Goal: Task Accomplishment & Management: Use online tool/utility

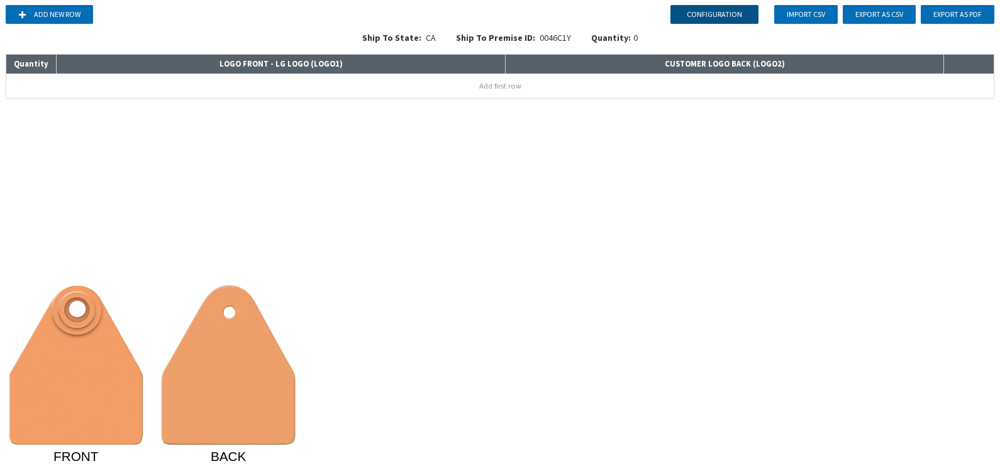
click at [704, 17] on button "Configuration" at bounding box center [714, 14] width 88 height 19
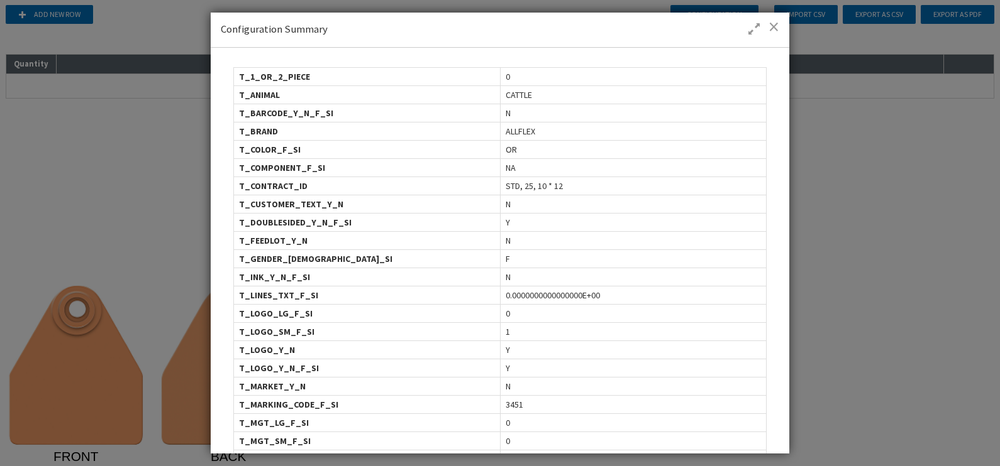
drag, startPoint x: 514, startPoint y: 92, endPoint x: 505, endPoint y: 91, distance: 9.5
click at [505, 91] on span "CATTLE" at bounding box center [518, 95] width 26 height 13
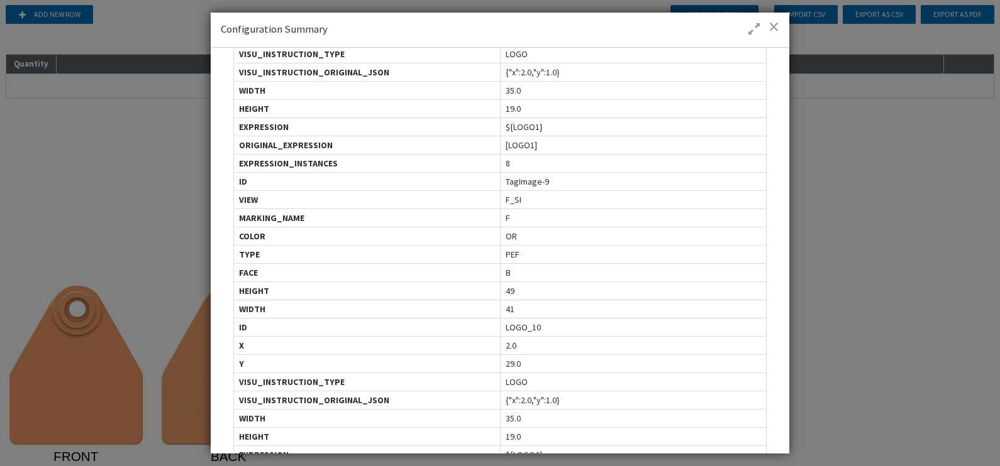
scroll to position [1747, 0]
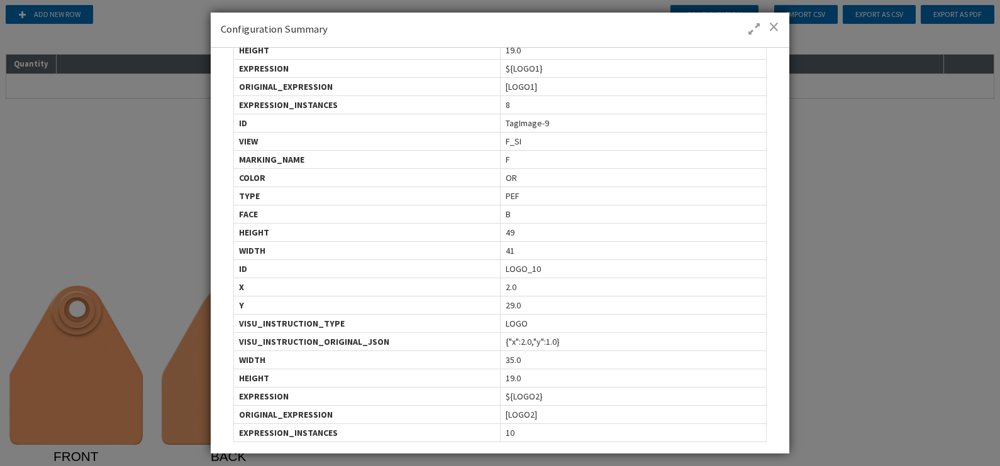
click at [449, 373] on div "EXPRESSION_INSTANCES" at bounding box center [367, 433] width 266 height 18
click at [774, 25] on span at bounding box center [773, 26] width 11 height 13
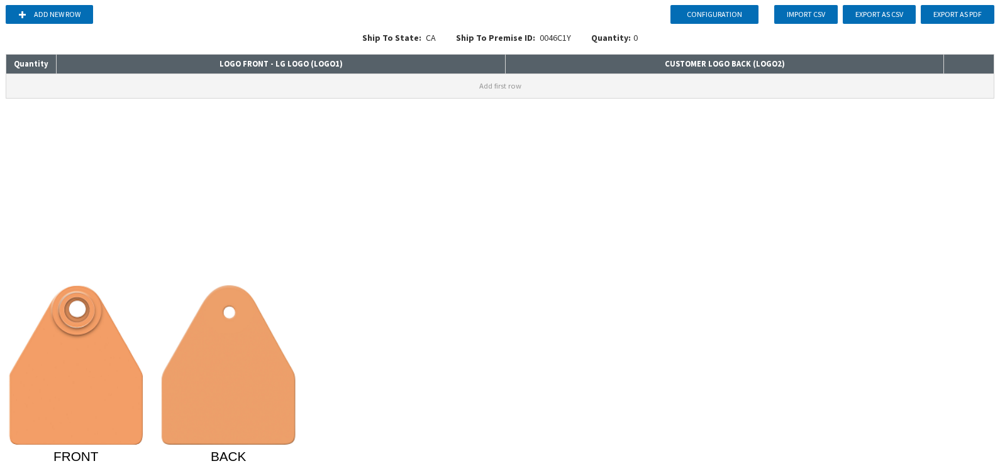
click at [382, 85] on button "Add first row" at bounding box center [499, 86] width 987 height 24
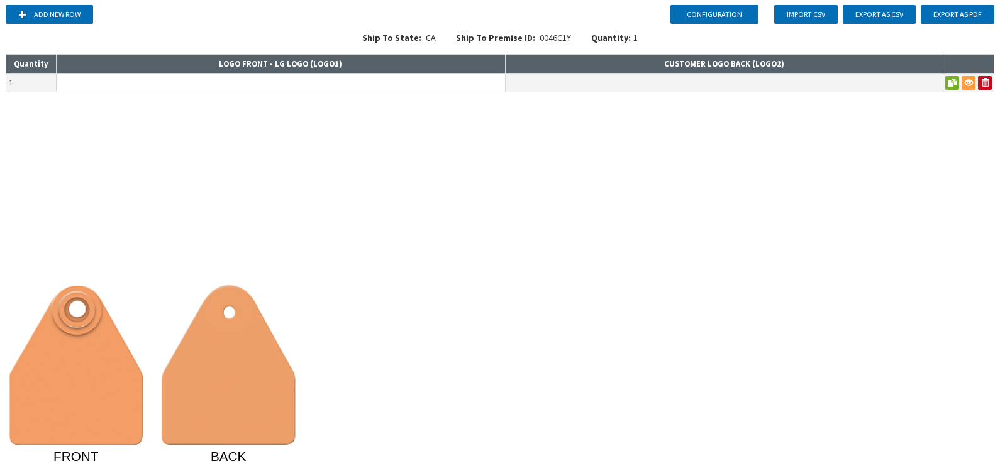
click at [385, 85] on input at bounding box center [281, 83] width 448 height 18
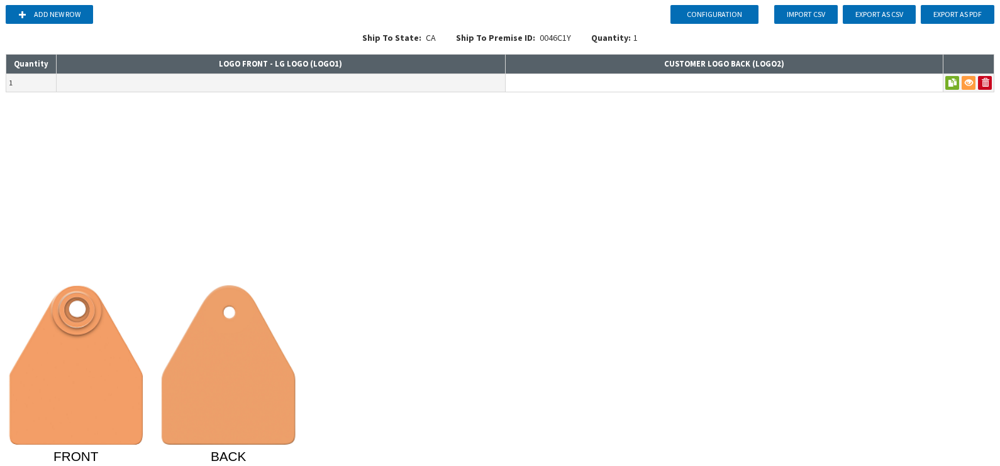
click at [567, 82] on input at bounding box center [723, 83] width 437 height 18
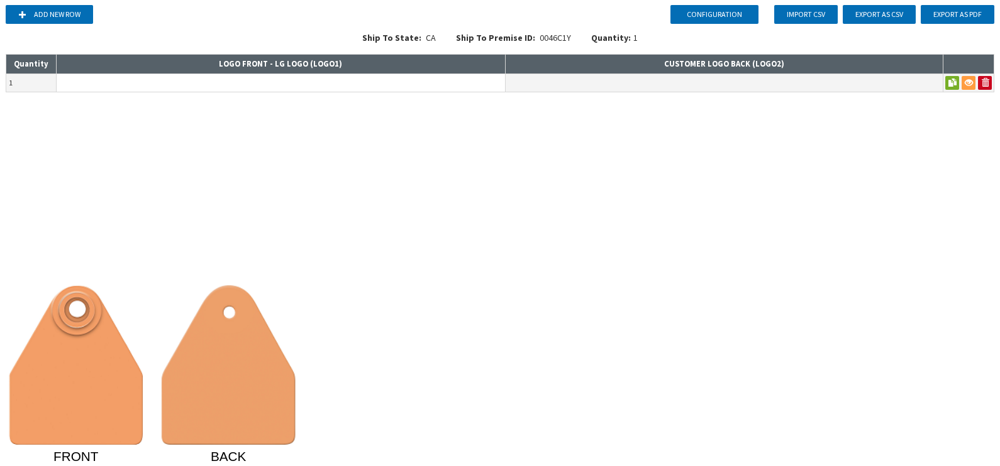
click at [389, 82] on input at bounding box center [281, 83] width 448 height 18
type input "xxx"
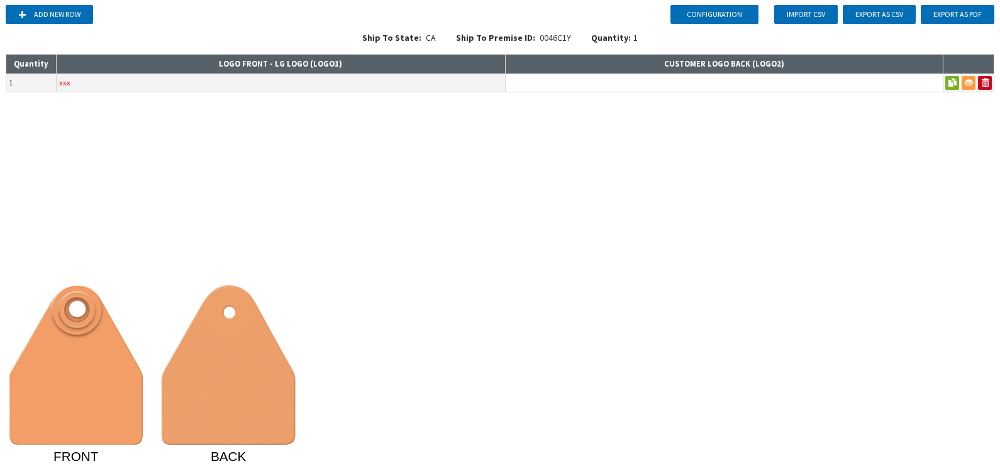
click at [594, 86] on input at bounding box center [723, 83] width 437 height 18
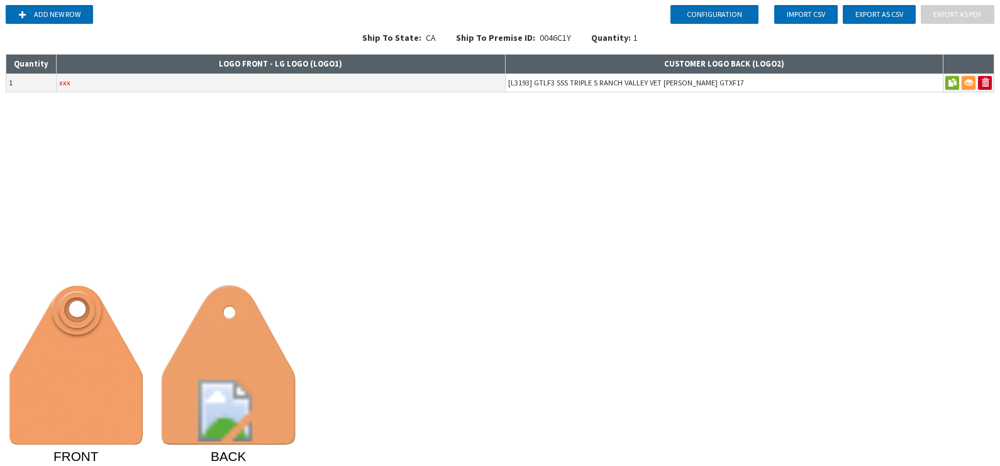
type input "[L3193] GTLF3 SSS TRIPLE S RANCH VALLEY VET [PERSON_NAME] GTXF17"
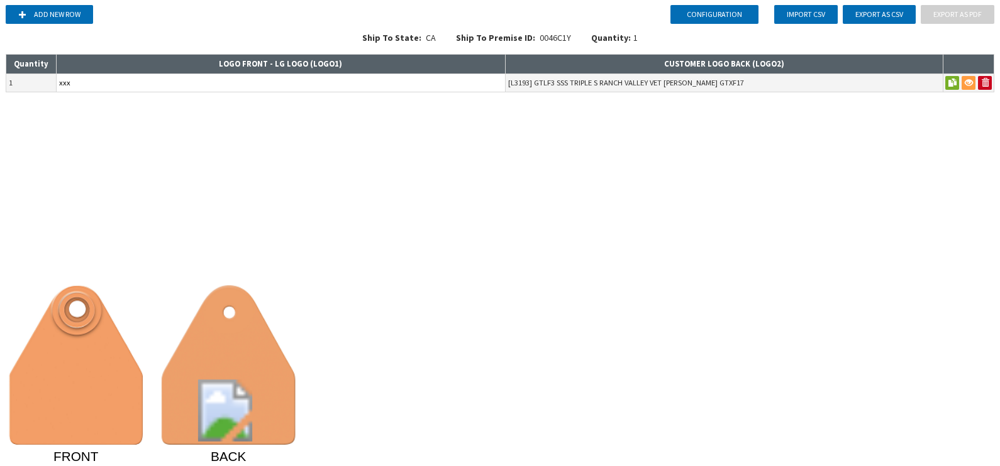
click at [329, 77] on input "xxx" at bounding box center [281, 83] width 448 height 18
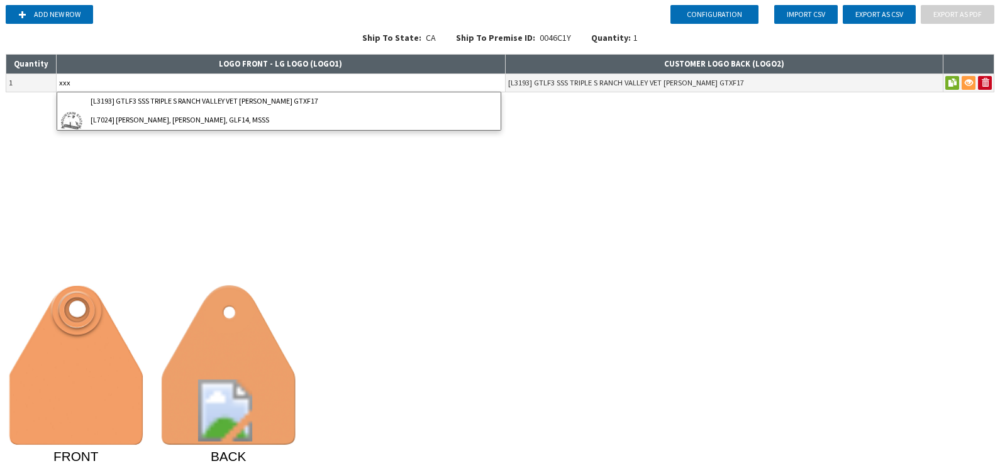
click at [329, 77] on input "xxx" at bounding box center [281, 83] width 448 height 18
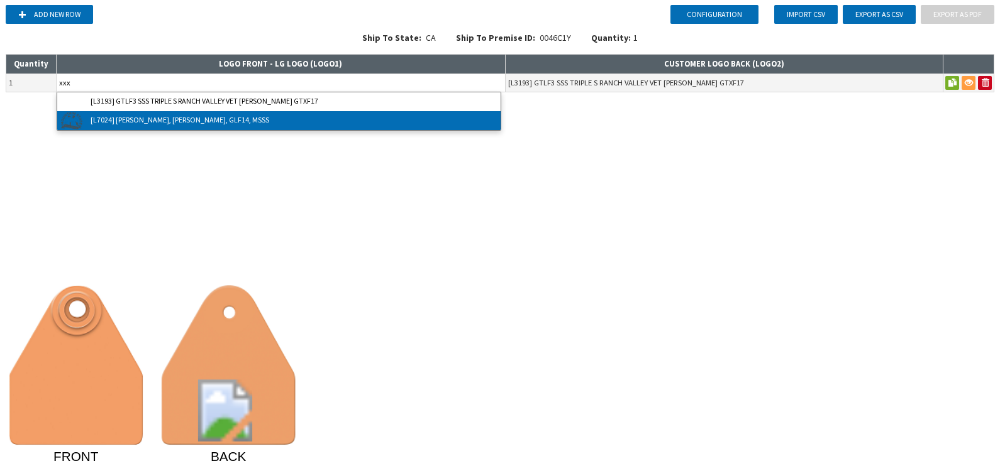
type input "[L7024] [PERSON_NAME], [PERSON_NAME], GLF14, MSSS"
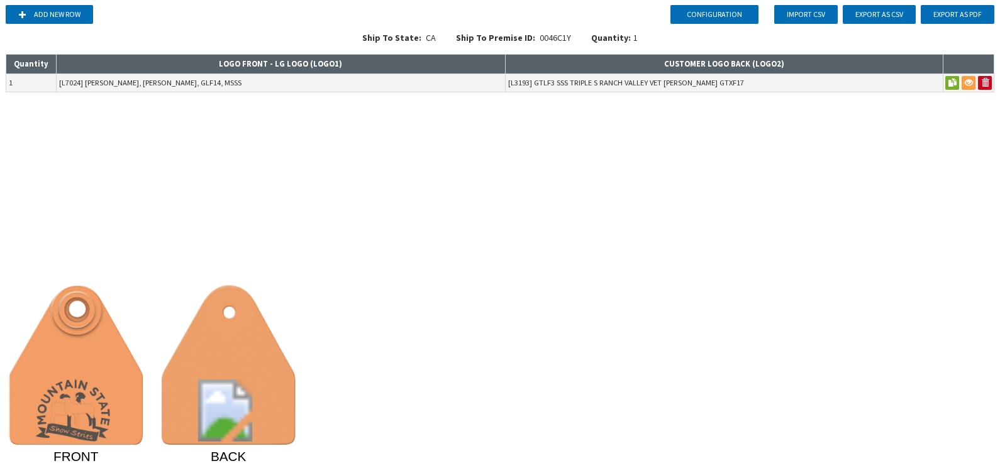
click at [799, 188] on div "Configuration Add new row Import CSV Export as CSV Export as PDF Ship To State:…" at bounding box center [500, 233] width 1000 height 466
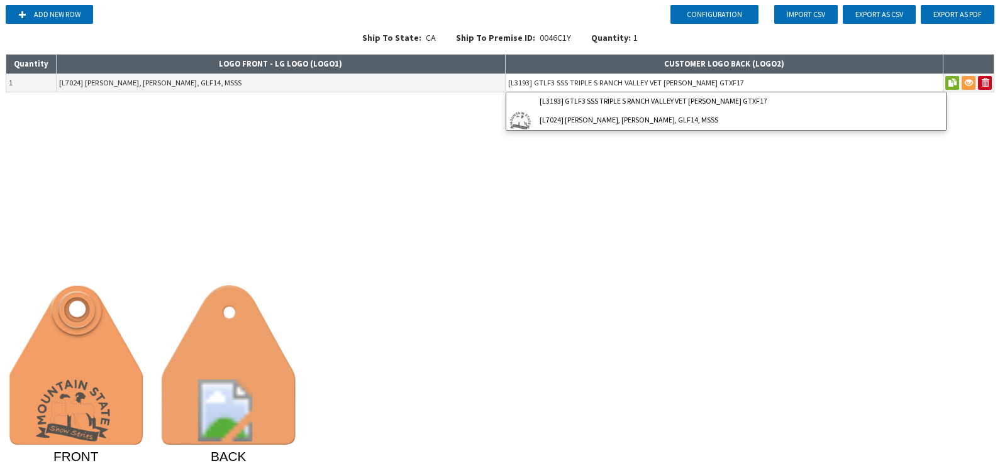
click at [756, 85] on input "[L3193] GTLF3 SSS TRIPLE S RANCH VALLEY VET [PERSON_NAME] GTXF17" at bounding box center [723, 83] width 437 height 18
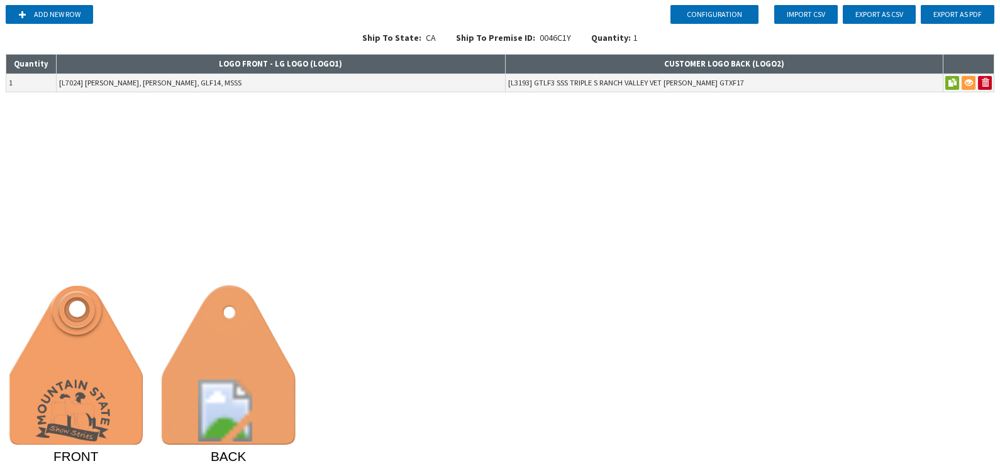
click at [717, 137] on div "Configuration Add new row Import CSV Export as CSV Export as PDF Ship To State:…" at bounding box center [500, 233] width 1000 height 466
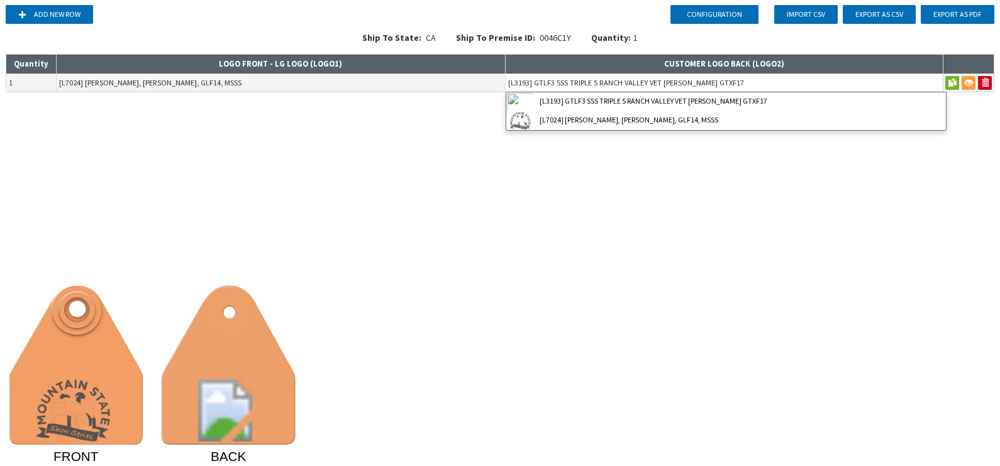
click at [766, 82] on input "[L3193] GTLF3 SSS TRIPLE S RANCH VALLEY VET [PERSON_NAME] GTXF17" at bounding box center [723, 83] width 437 height 18
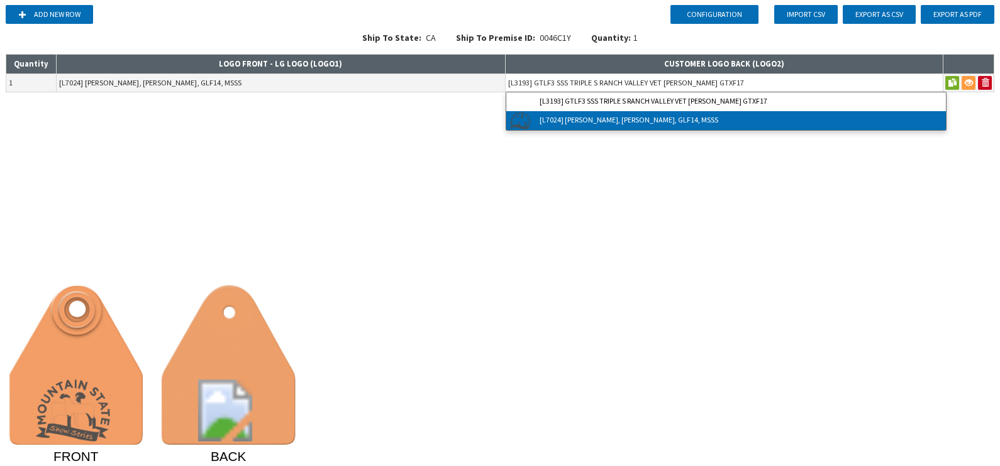
type input "[L7024] [PERSON_NAME], [PERSON_NAME], GLF14, MSSS"
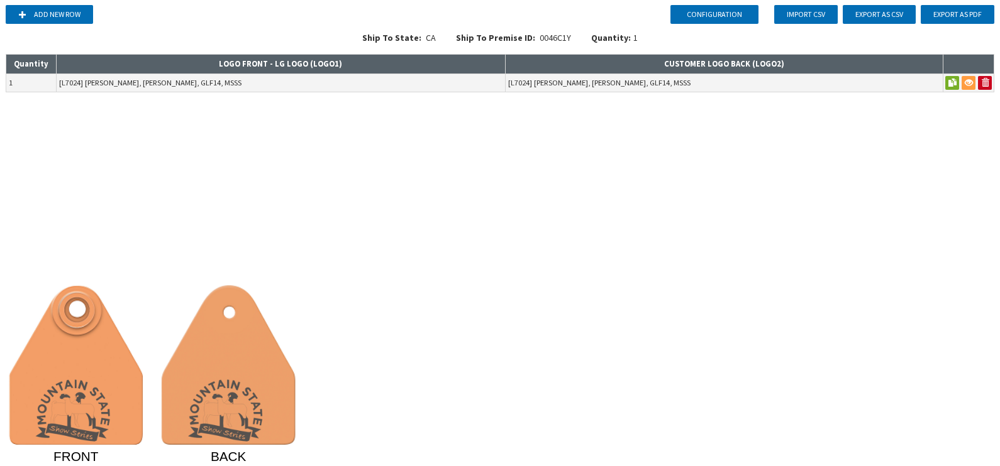
click at [708, 157] on div "Configuration Add new row Import CSV Export as CSV Export as PDF Ship To State:…" at bounding box center [500, 233] width 1000 height 466
click at [799, 229] on div "Configuration Add new row Import CSV Export as CSV Export as PDF Ship To State:…" at bounding box center [500, 233] width 1000 height 466
click at [731, 16] on button "Configuration" at bounding box center [714, 14] width 88 height 19
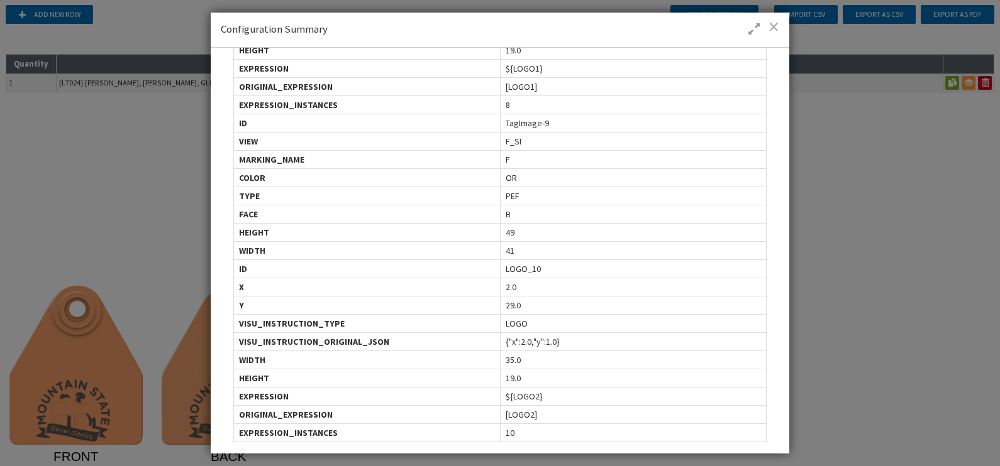
click at [774, 27] on span at bounding box center [773, 26] width 11 height 13
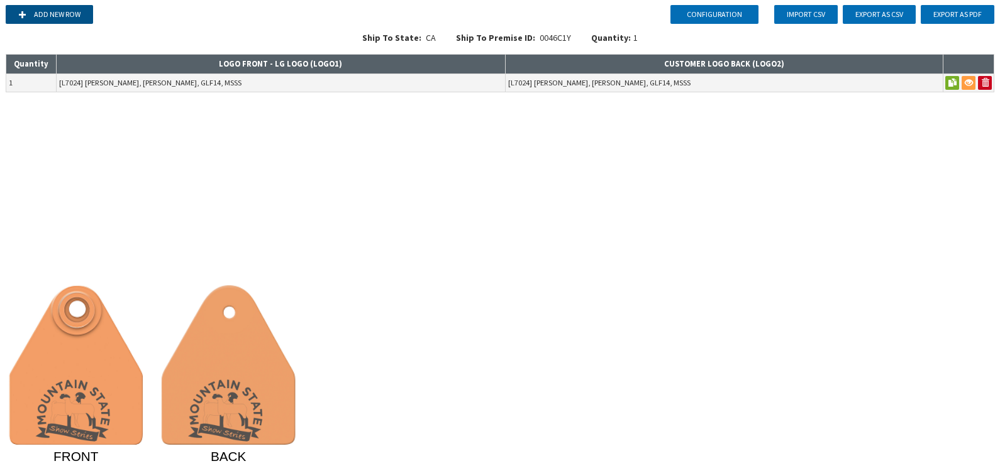
click at [79, 12] on button "Add new row" at bounding box center [49, 14] width 87 height 19
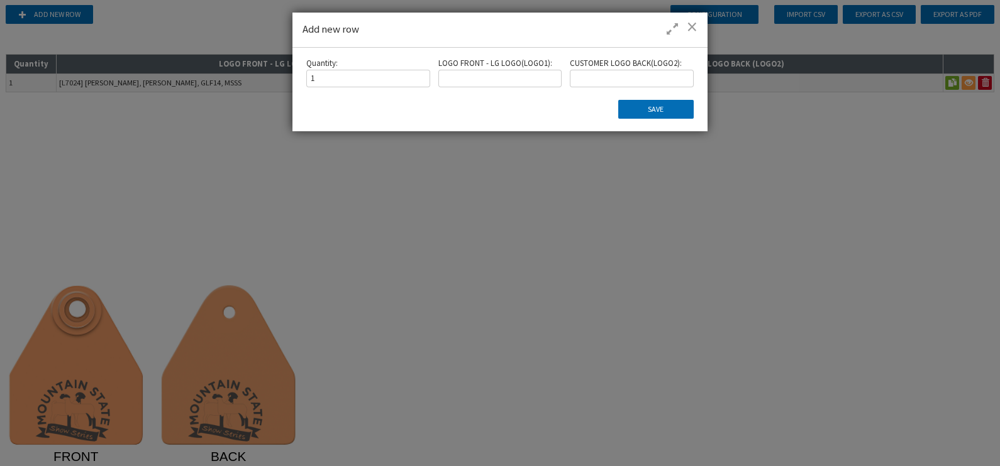
click at [527, 77] on input at bounding box center [500, 79] width 124 height 18
click at [605, 75] on input at bounding box center [632, 79] width 124 height 18
click at [522, 77] on input at bounding box center [500, 79] width 124 height 18
type input "sdsd"
click at [642, 79] on input at bounding box center [632, 79] width 124 height 18
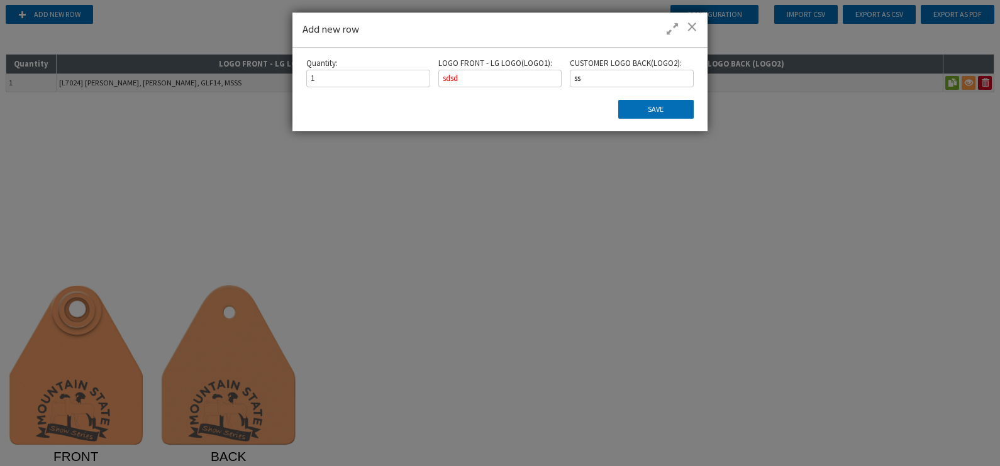
type input "ss"
click at [516, 89] on div "Quantity : 1 LOGO FRONT - LG LOGO ( LOGO1 ) : sdsd CUSTOMER LOGO BACK ( LOGO2 )…" at bounding box center [499, 77] width 395 height 39
click at [526, 81] on input "sdsd" at bounding box center [500, 79] width 124 height 18
click at [610, 76] on input "ss" at bounding box center [632, 79] width 124 height 18
click at [650, 107] on button "Save" at bounding box center [655, 109] width 75 height 19
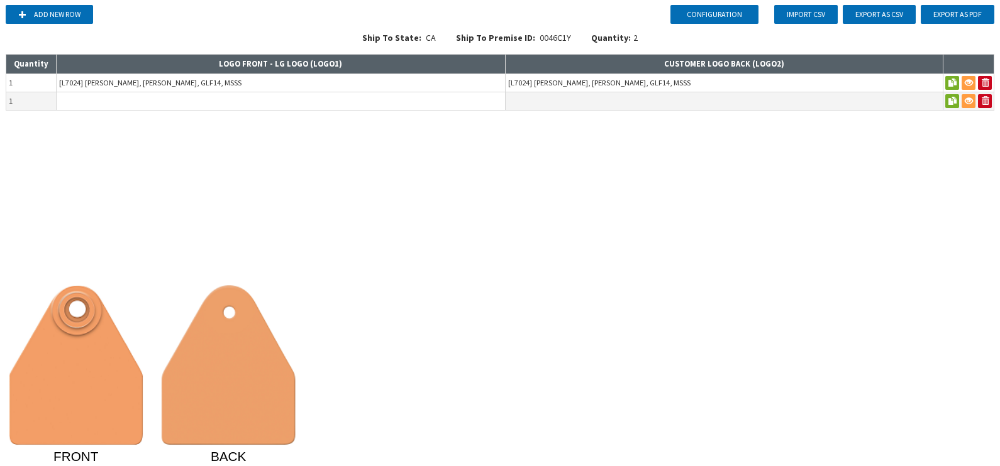
click at [371, 103] on input at bounding box center [281, 101] width 448 height 18
click at [336, 140] on div "Configuration Add new row Import CSV Export as CSV Export as PDF Ship To State:…" at bounding box center [500, 233] width 1000 height 466
click at [379, 106] on input at bounding box center [281, 101] width 448 height 18
type input "l"
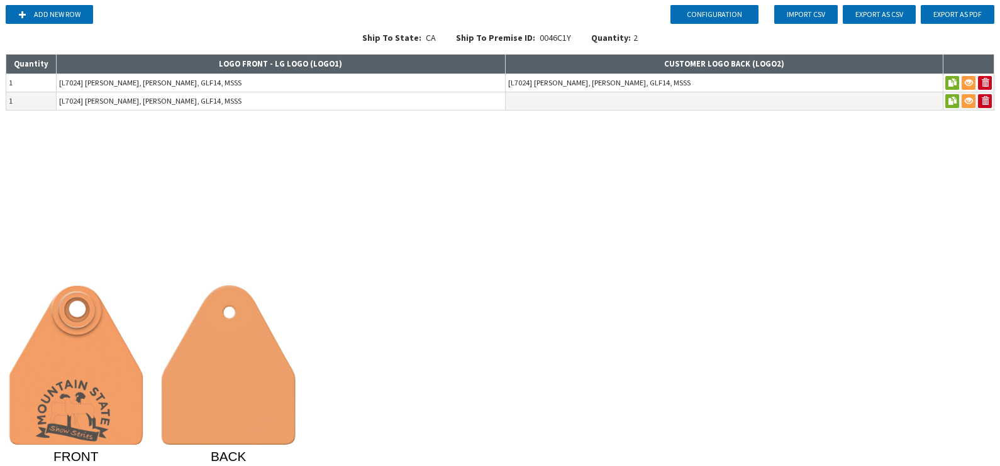
type input "[L7024] [PERSON_NAME], [PERSON_NAME], GLF14, MSSS"
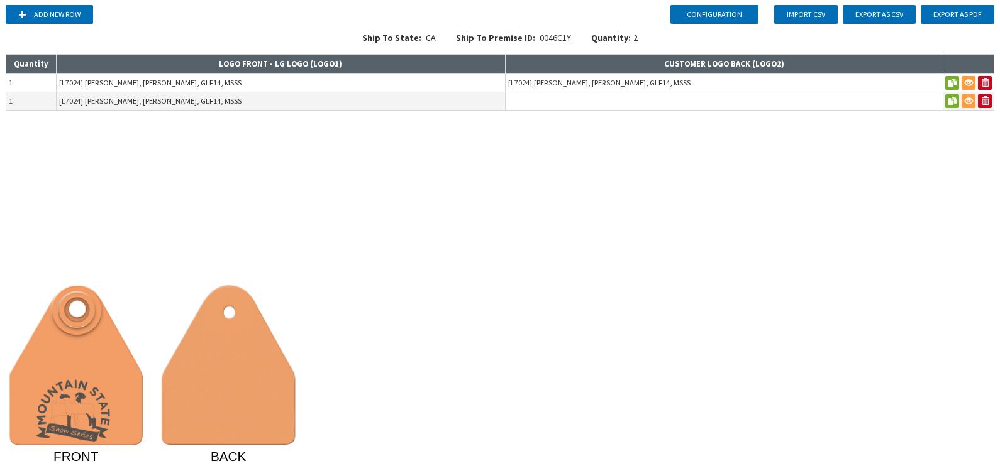
click at [544, 97] on input at bounding box center [723, 101] width 437 height 18
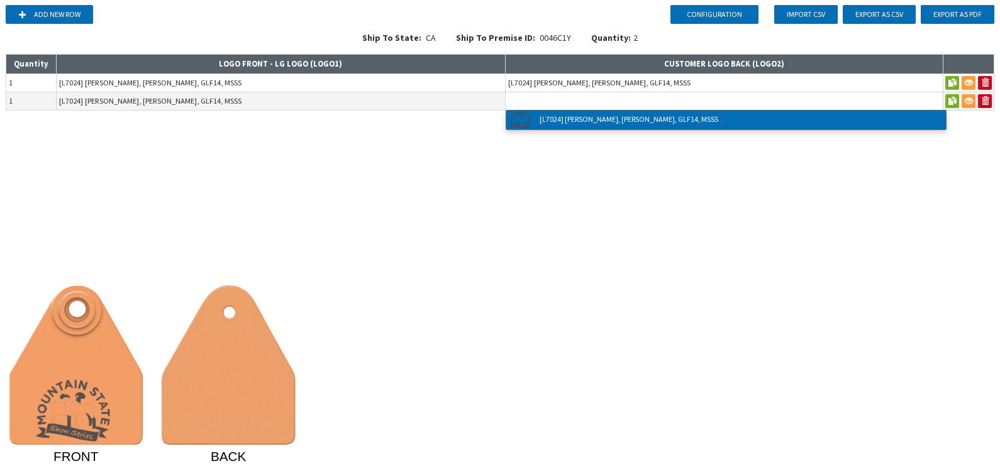
type input "[L7024] [PERSON_NAME], [PERSON_NAME], GLF14, MSSS"
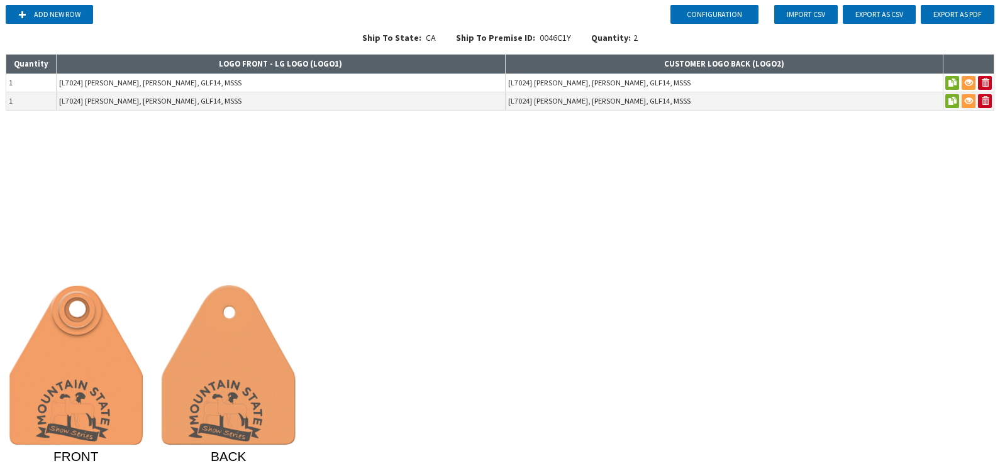
click at [799, 129] on div "Configuration Add new row Import CSV Export as CSV Export as PDF Ship To State:…" at bounding box center [500, 233] width 1000 height 466
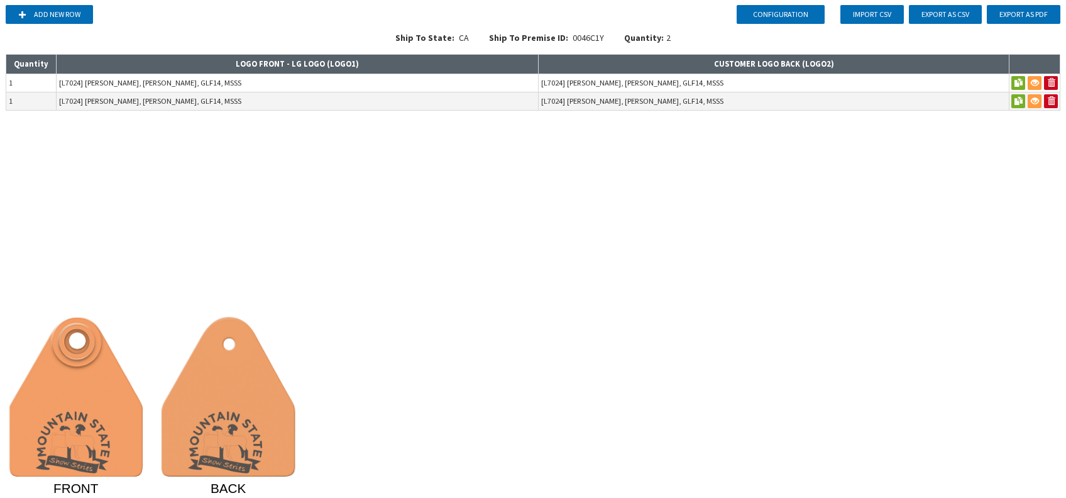
click at [675, 272] on div "Configuration Add new row Import CSV Export as CSV Export as PDF Ship To State:…" at bounding box center [533, 249] width 1066 height 498
click at [799, 84] on button at bounding box center [1035, 83] width 14 height 14
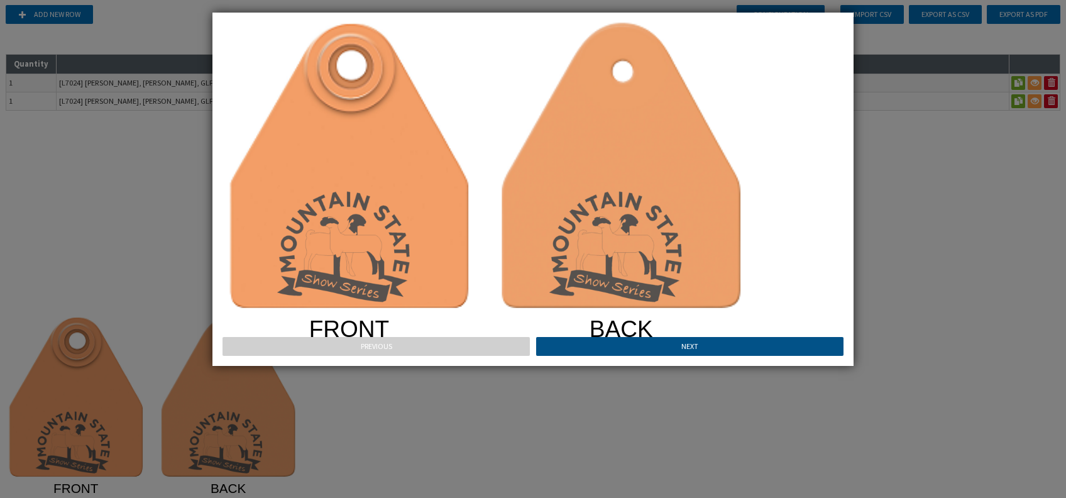
click at [698, 342] on button "Next" at bounding box center [689, 346] width 307 height 19
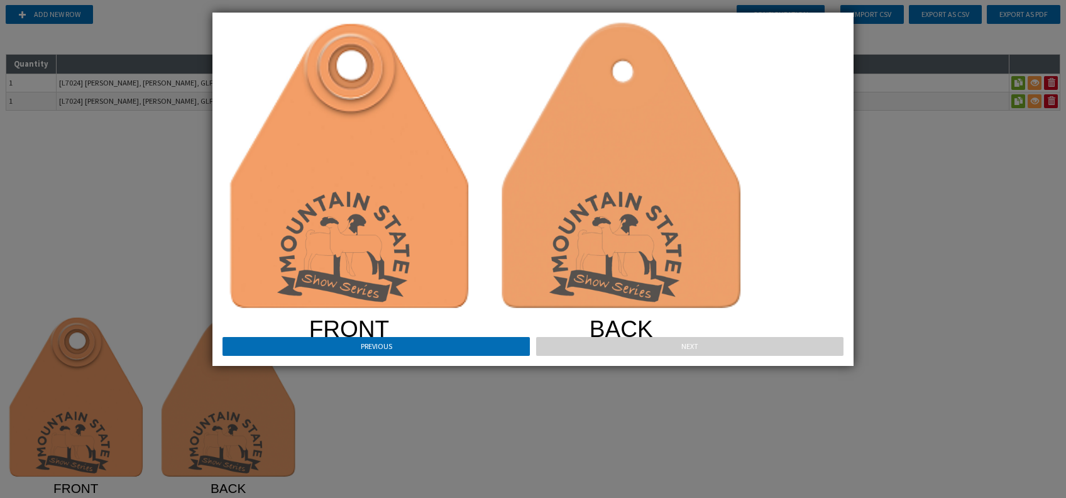
click at [799, 170] on div "FRONT BACK Previous Next" at bounding box center [533, 249] width 1066 height 498
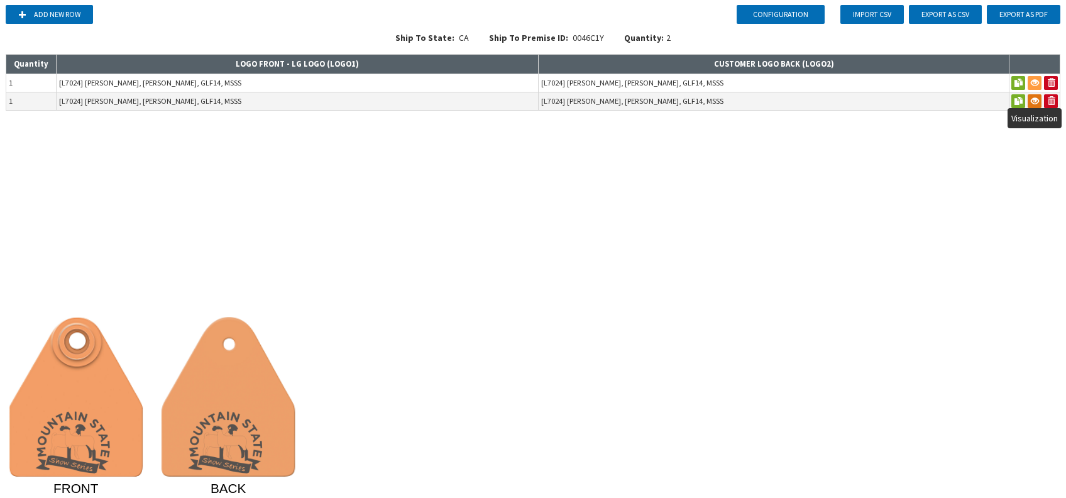
click at [799, 99] on button at bounding box center [1035, 101] width 14 height 14
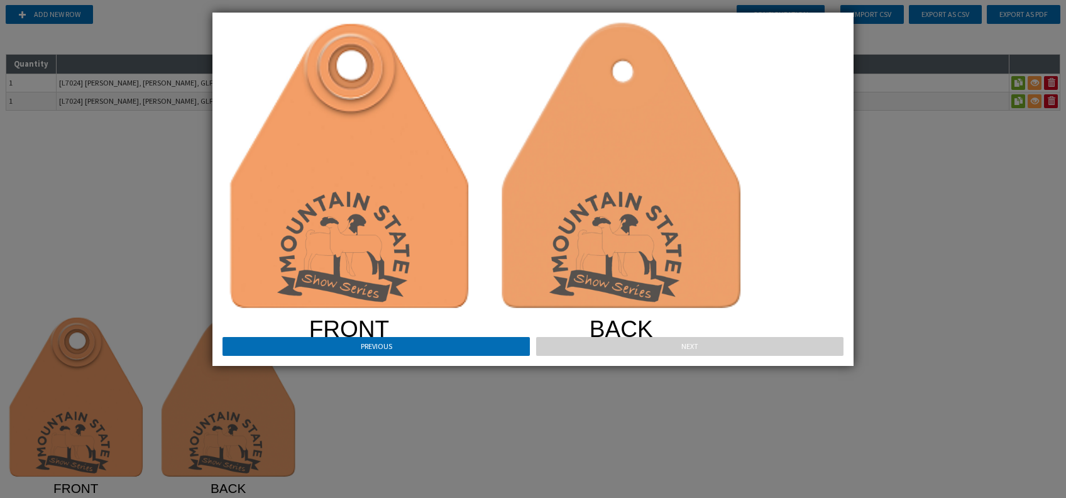
click at [732, 346] on div "Previous Next" at bounding box center [533, 346] width 621 height 19
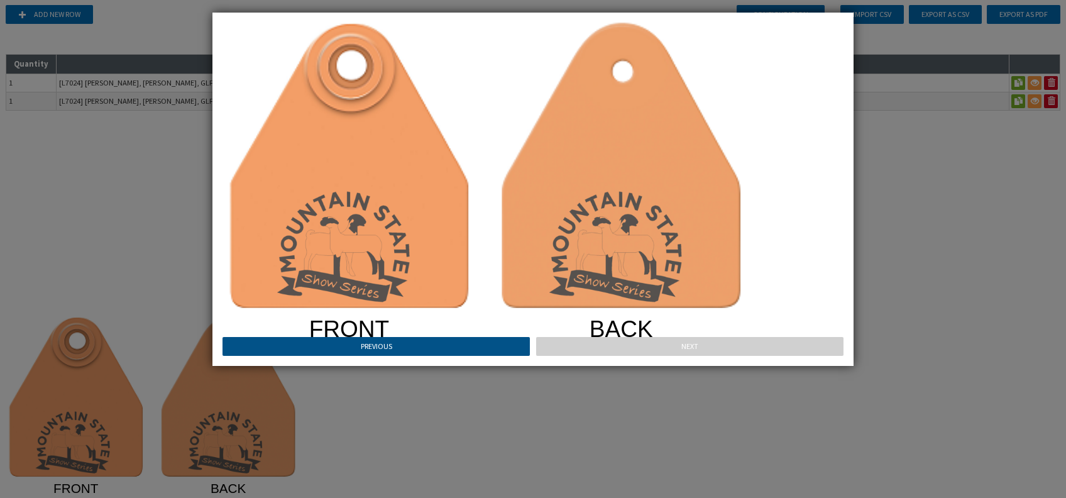
click at [509, 343] on button "Previous" at bounding box center [376, 346] width 307 height 19
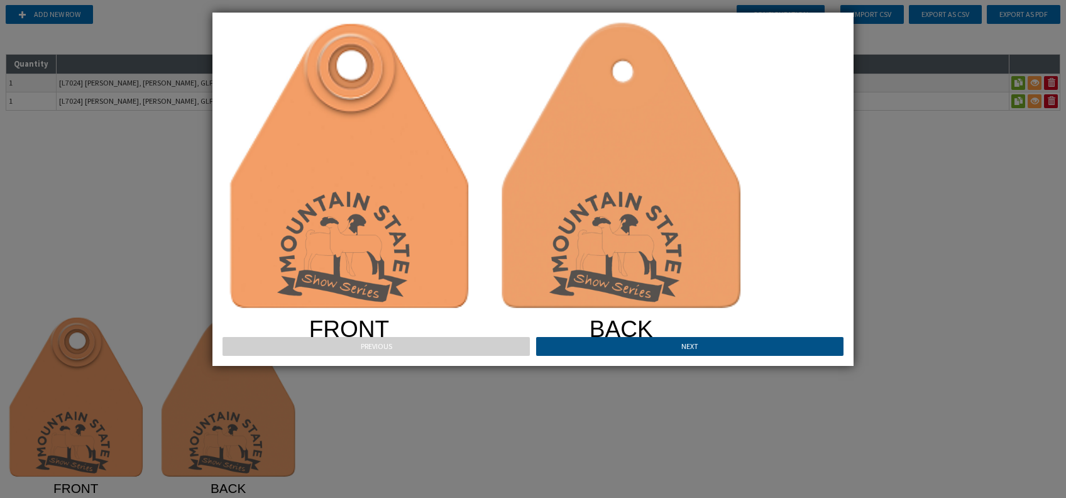
click at [617, 345] on button "Next" at bounding box center [689, 346] width 307 height 19
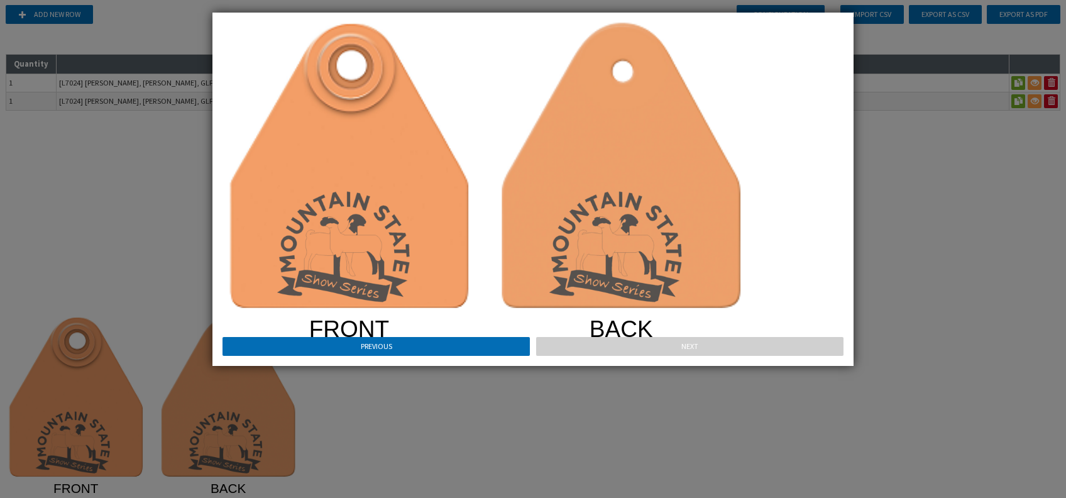
click at [799, 201] on div "FRONT BACK Previous Next" at bounding box center [533, 249] width 1066 height 498
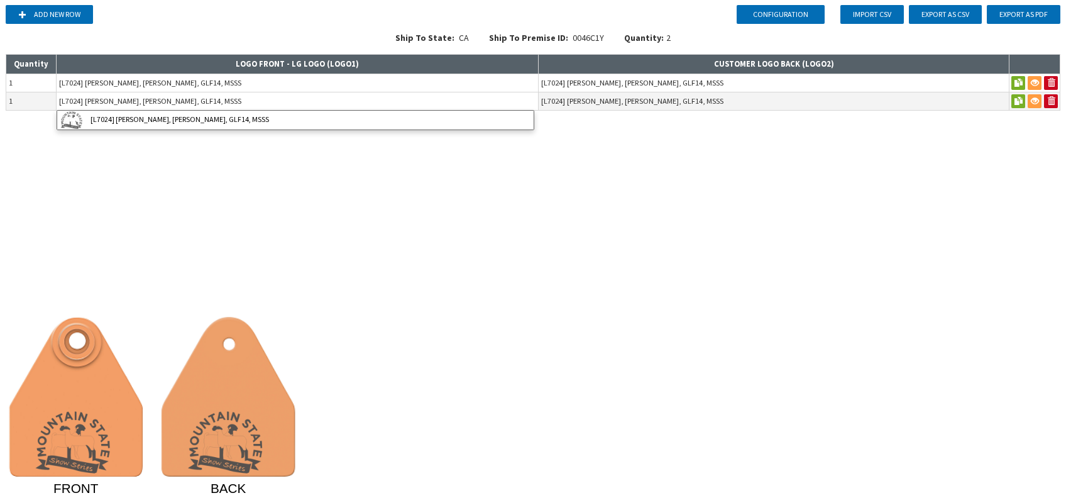
click at [156, 102] on input "[L7024] [PERSON_NAME], [PERSON_NAME], GLF14, MSSS" at bounding box center [298, 101] width 482 height 18
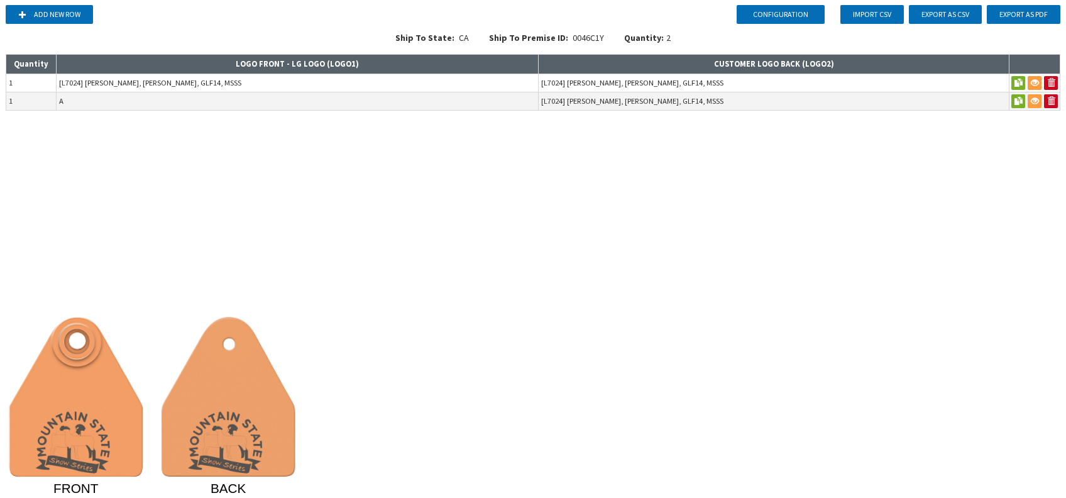
click at [136, 133] on div "Configuration Add new row Import CSV Export as CSV Export as PDF Ship To State:…" at bounding box center [533, 249] width 1066 height 498
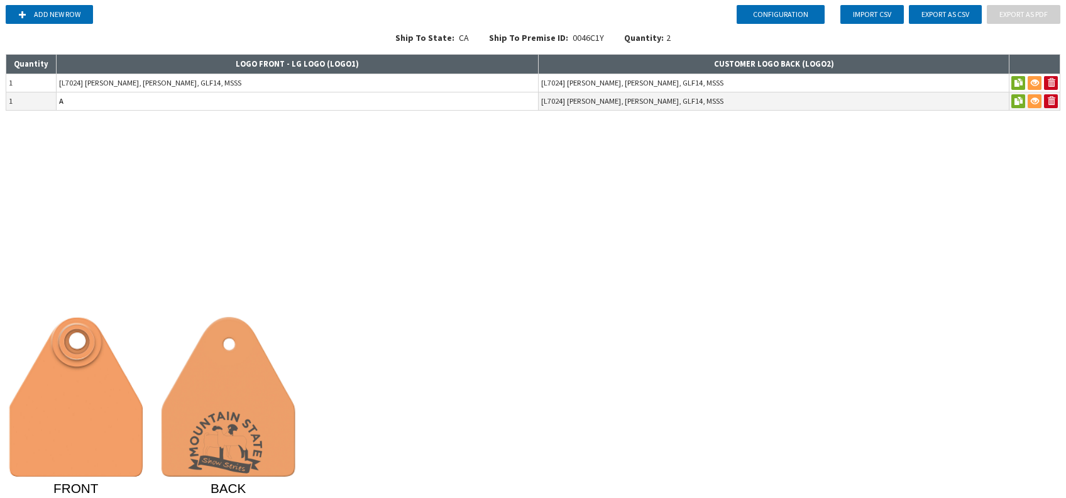
click at [166, 101] on input "A" at bounding box center [298, 101] width 482 height 18
click at [159, 135] on div "Configuration Add new row Import CSV Export as CSV Export as PDF Ship To State:…" at bounding box center [533, 249] width 1066 height 498
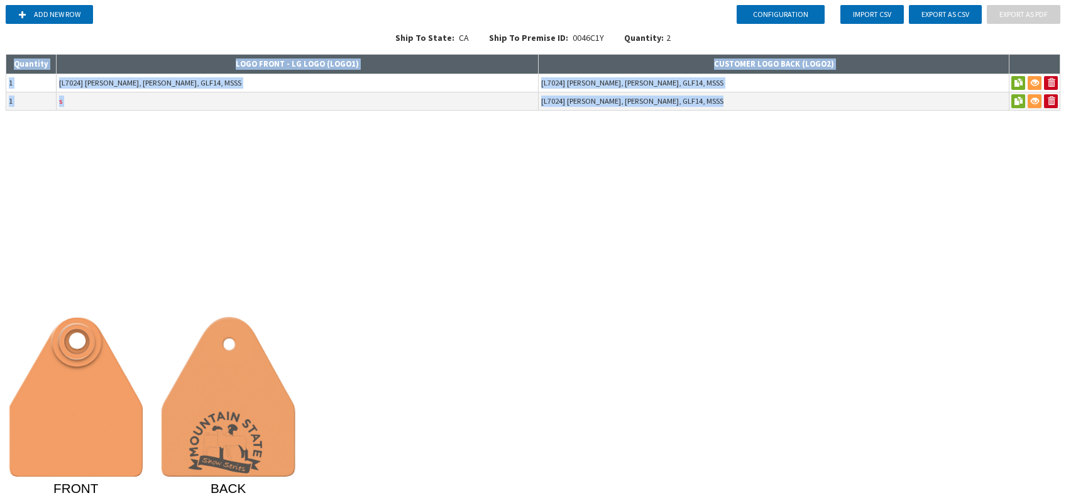
click at [159, 135] on div "Configuration Add new row Import CSV Export as CSV Export as PDF Ship To State:…" at bounding box center [533, 249] width 1066 height 498
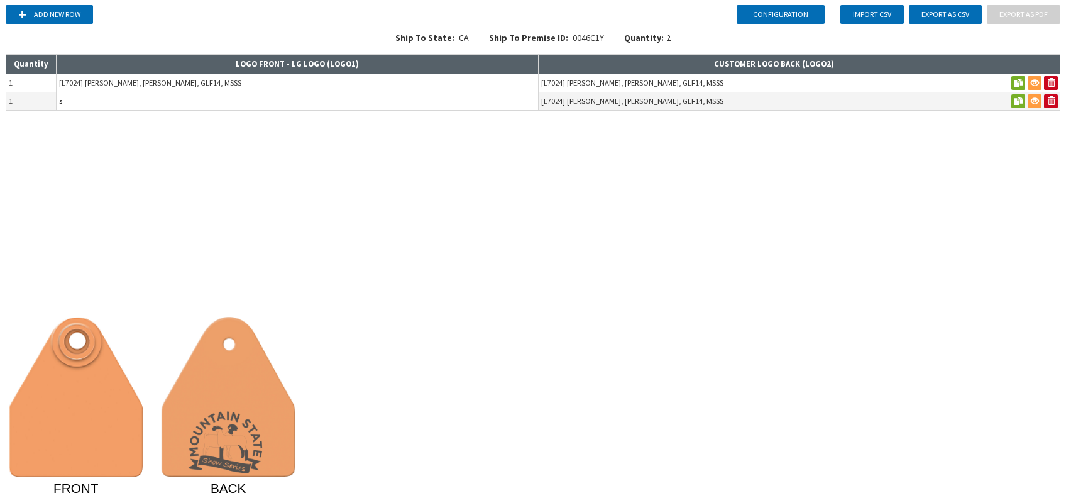
drag, startPoint x: 159, startPoint y: 135, endPoint x: 138, endPoint y: 108, distance: 33.6
click at [138, 108] on input "s" at bounding box center [298, 101] width 482 height 18
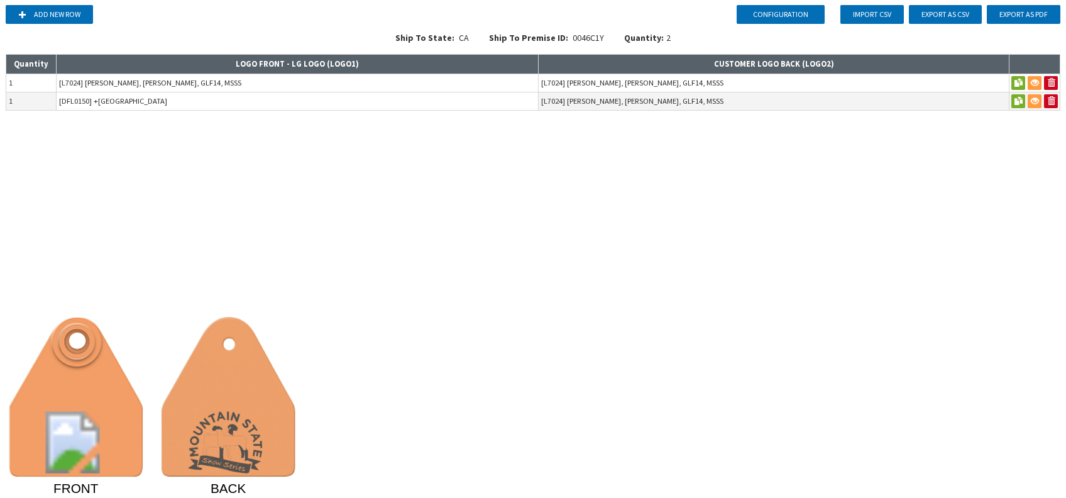
type input "[DFL0150] +[GEOGRAPHIC_DATA]"
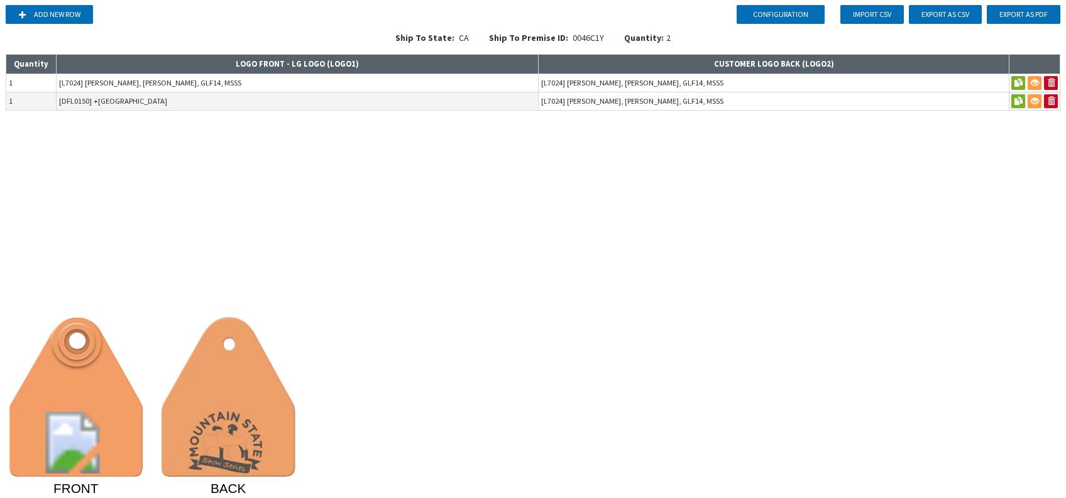
click at [653, 101] on input "[L7024] [PERSON_NAME], [PERSON_NAME], GLF14, MSSS" at bounding box center [774, 101] width 470 height 18
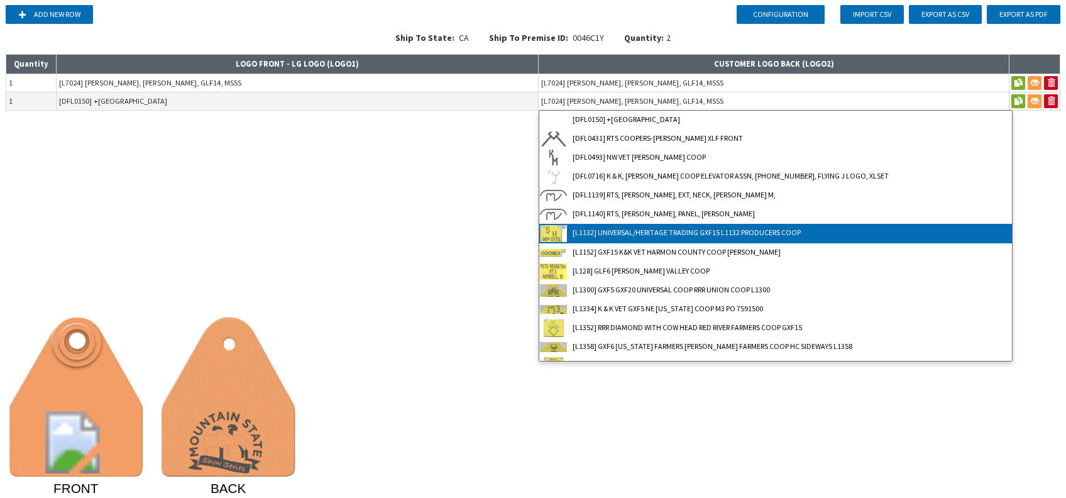
type input "[L1132] UNIVERSAL/HERITAGE TRADING GXF15 L1132 PRODUCERS COOP"
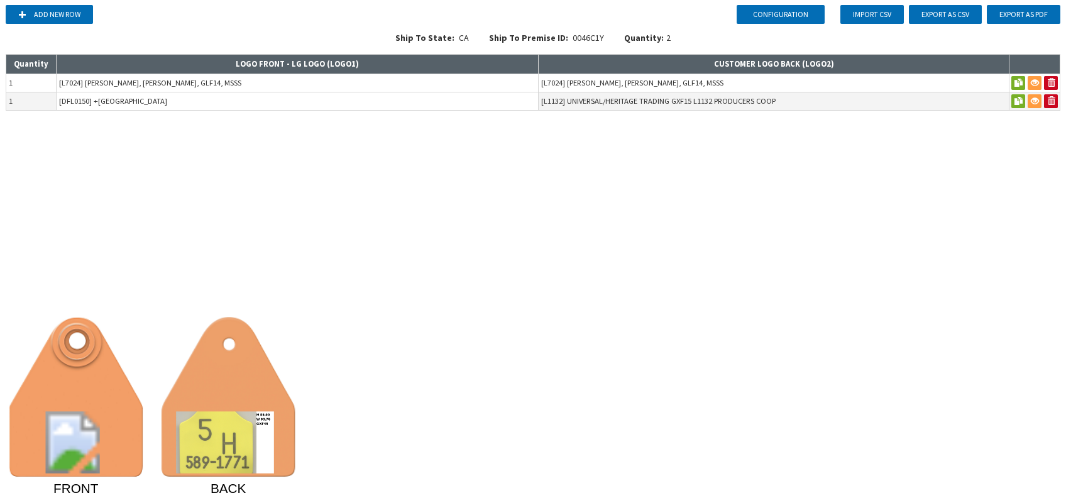
click at [341, 101] on input "[DFL0150] +[GEOGRAPHIC_DATA]" at bounding box center [298, 101] width 482 height 18
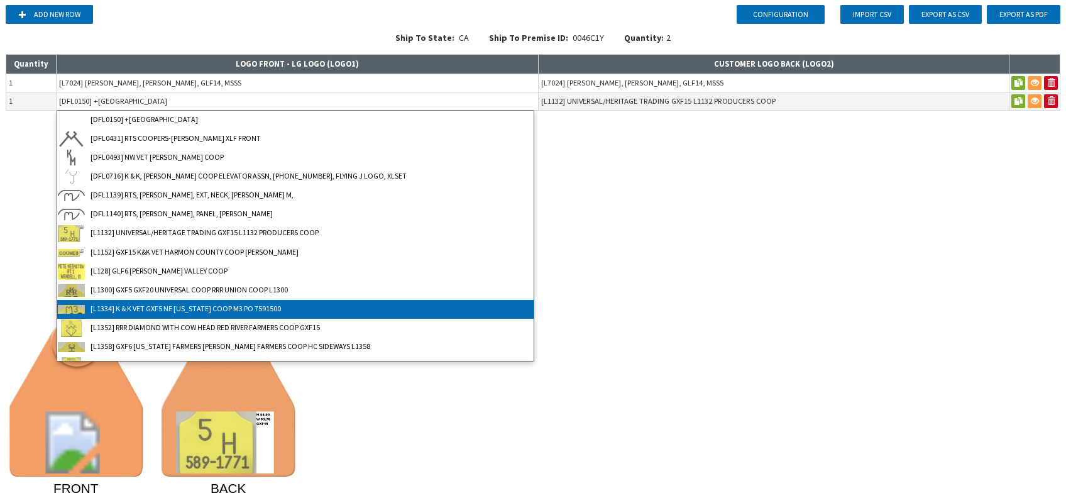
type input "[L1334] K & K VET GXF5 NE [US_STATE] COOP M3 PO 7591500"
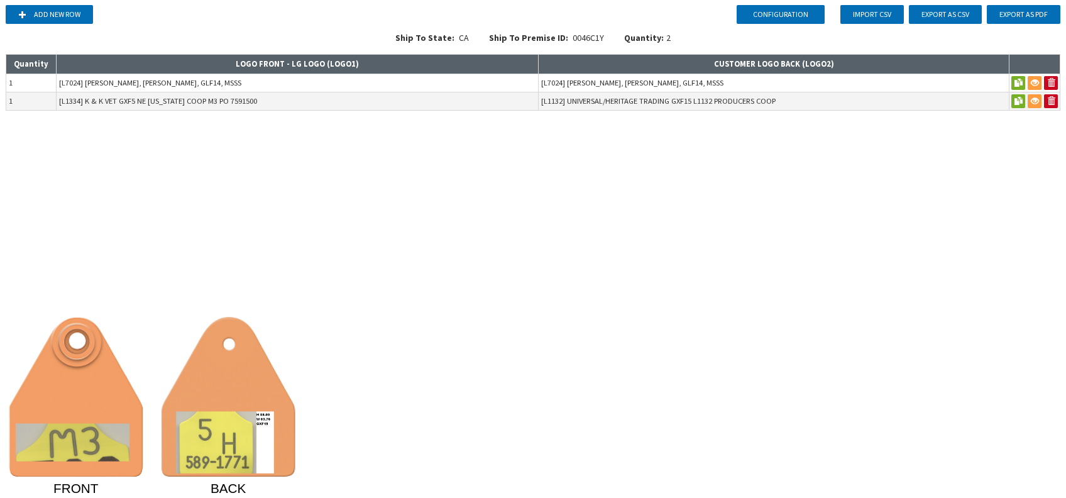
click at [633, 223] on div "Configuration Add new row Import CSV Export as CSV Export as PDF Ship To State:…" at bounding box center [533, 249] width 1066 height 498
click at [799, 102] on button at bounding box center [1035, 101] width 14 height 14
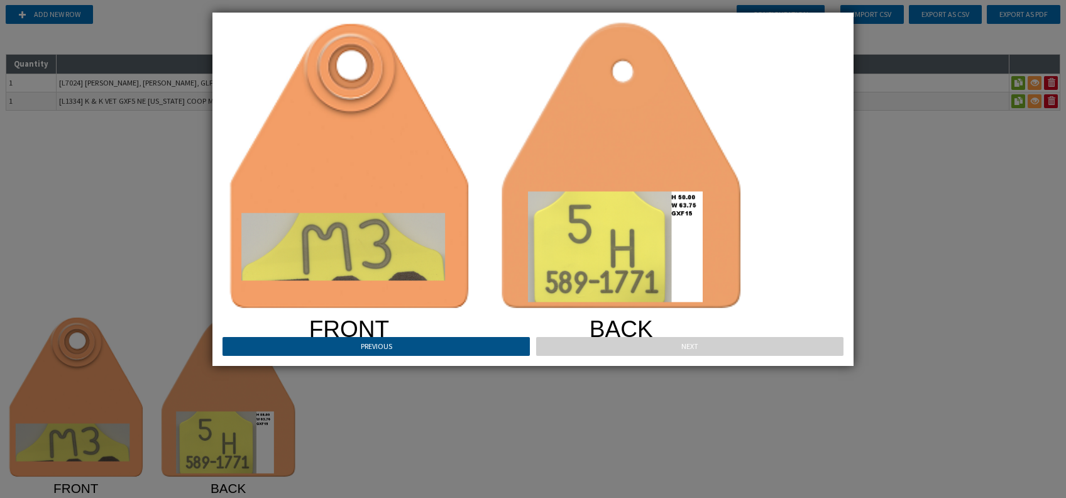
click at [382, 347] on button "Previous" at bounding box center [376, 346] width 307 height 19
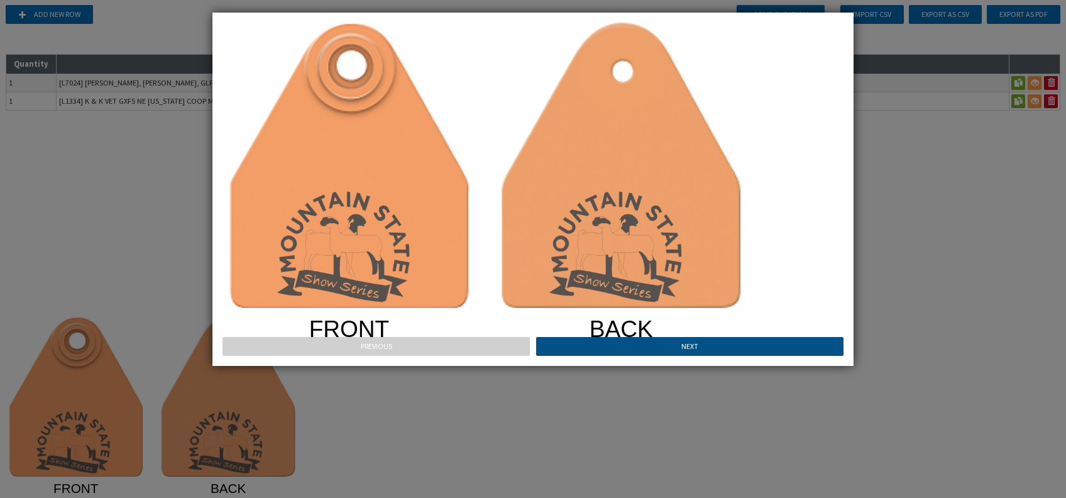
click at [600, 343] on button "Next" at bounding box center [689, 346] width 307 height 19
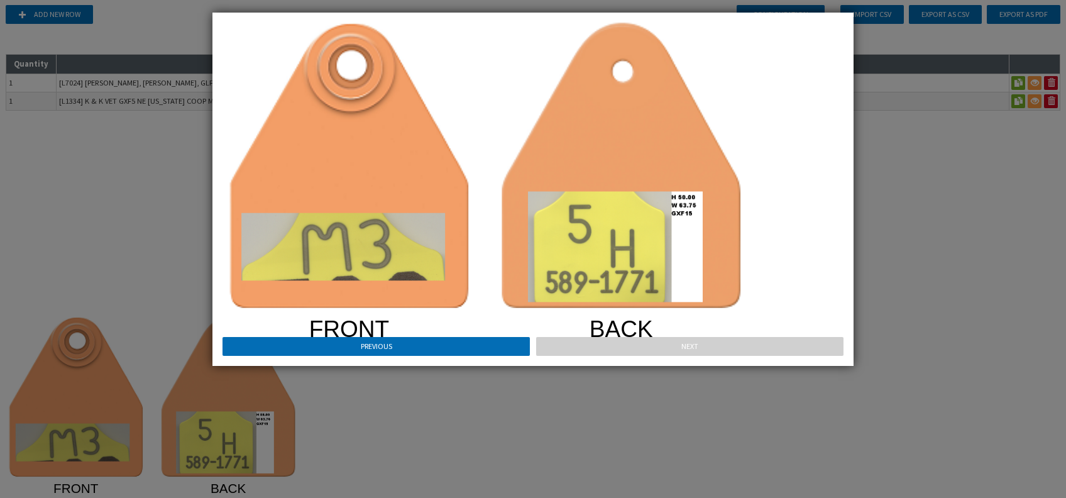
click at [574, 373] on div "FRONT BACK Previous Next" at bounding box center [533, 249] width 1066 height 498
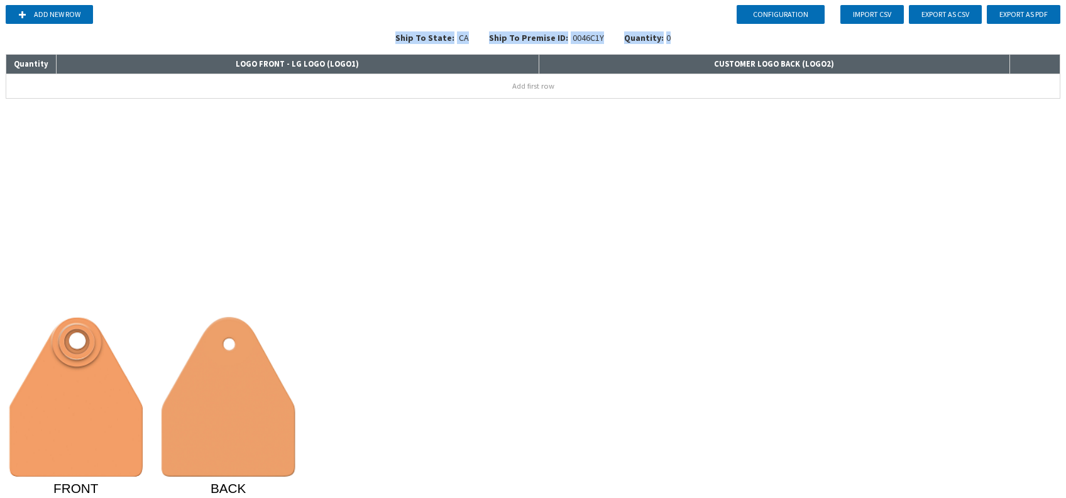
drag, startPoint x: 400, startPoint y: 36, endPoint x: 689, endPoint y: 35, distance: 289.2
click at [689, 35] on div "Ship To State: CA Ship To Premise ID: 0046C1Y Quantity: 0" at bounding box center [533, 41] width 1056 height 20
drag, startPoint x: 689, startPoint y: 35, endPoint x: 588, endPoint y: 195, distance: 188.7
click at [588, 195] on div "Configuration Add new row Import CSV Export as CSV Export as PDF Ship To State:…" at bounding box center [533, 249] width 1066 height 498
